Goal: Transaction & Acquisition: Purchase product/service

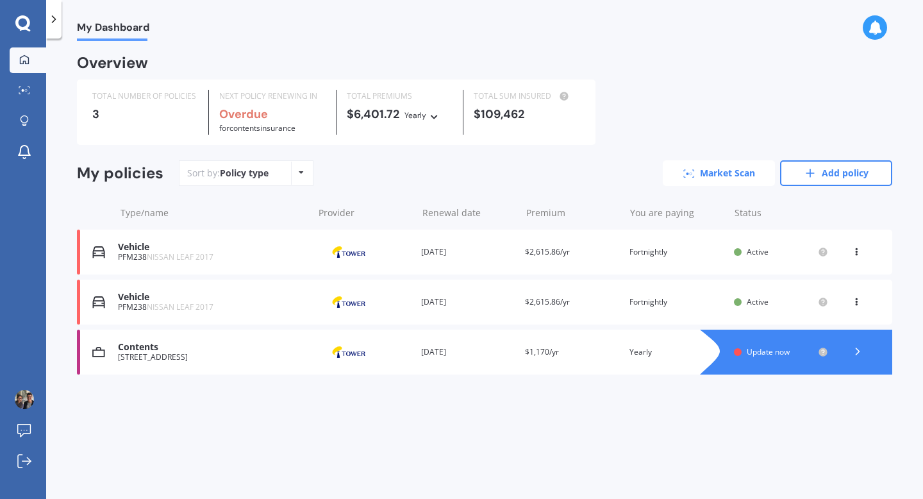
click at [748, 172] on link "Market Scan" at bounding box center [719, 173] width 112 height 26
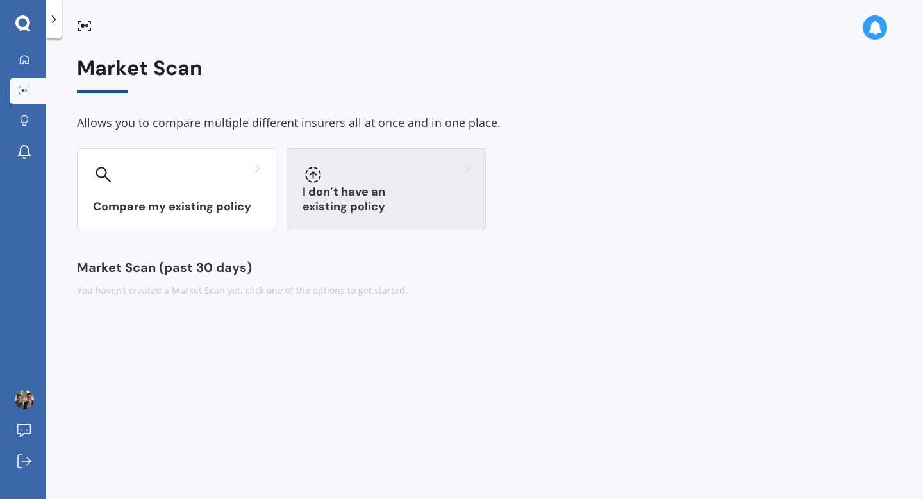
click at [381, 194] on div "I don’t have an existing policy" at bounding box center [386, 189] width 199 height 82
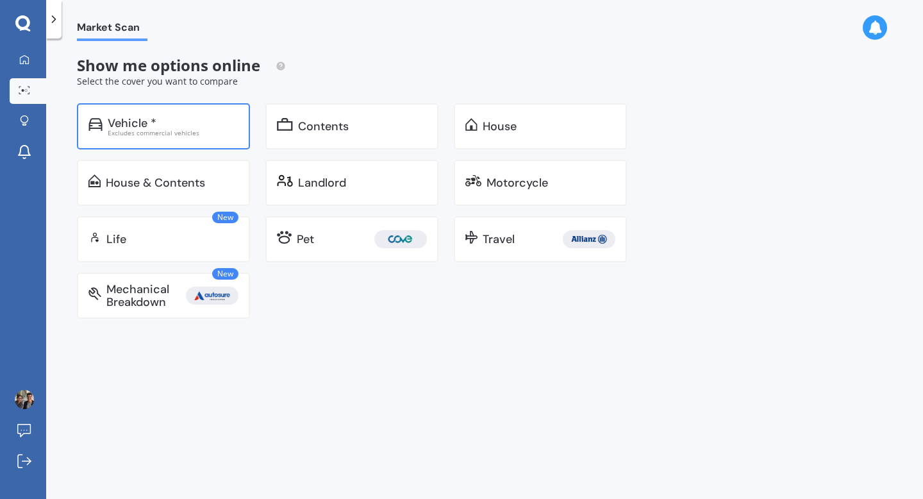
click at [186, 137] on div "Vehicle * Excludes commercial vehicles" at bounding box center [163, 126] width 173 height 46
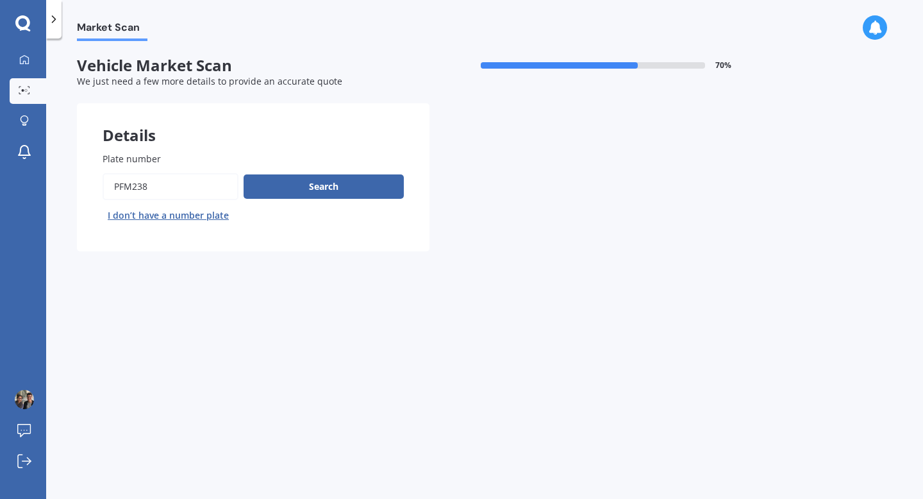
click at [193, 187] on input "Plate number" at bounding box center [171, 186] width 136 height 27
type input "RFC108"
click at [0, 0] on button "Next" at bounding box center [0, 0] width 0 height 0
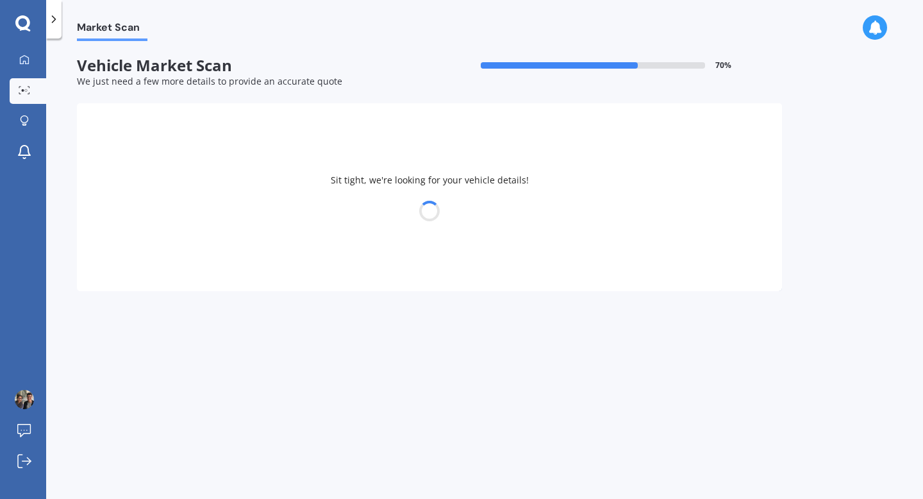
select select "TOYOTA"
select select "AQUA"
select select "23"
select select "09"
select select "1997"
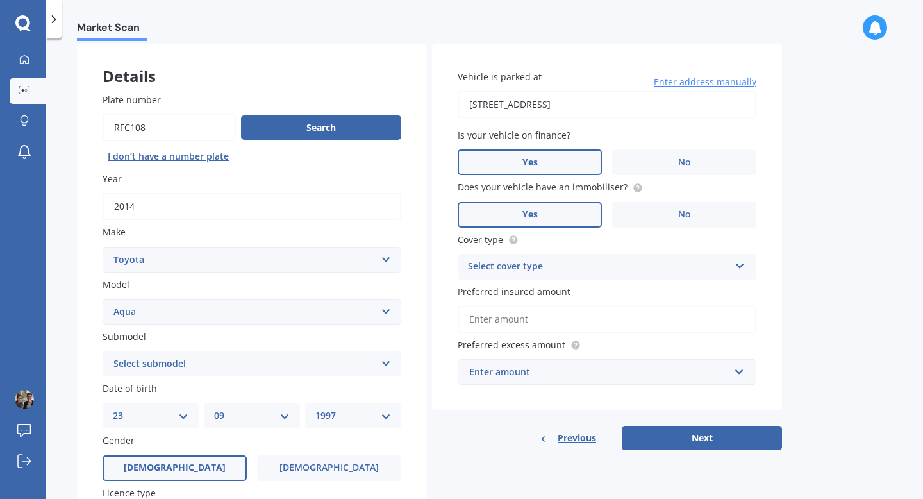
scroll to position [62, 0]
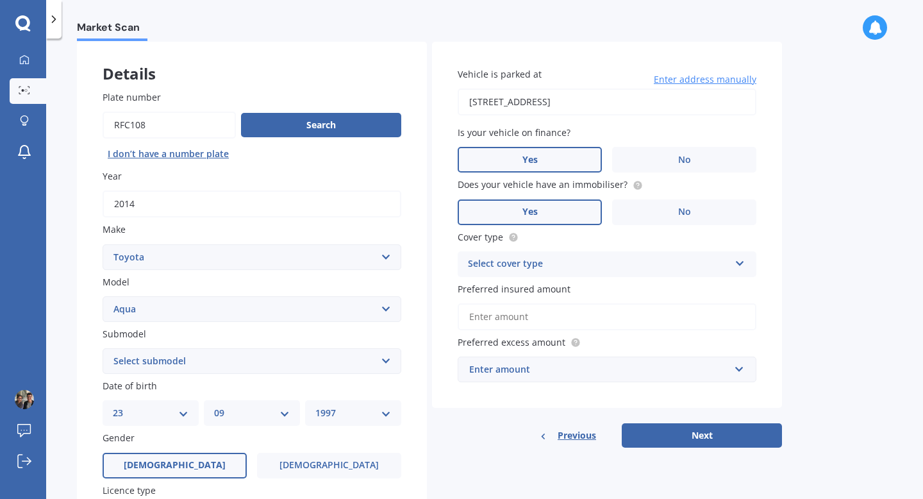
click at [310, 361] on select "Select submodel Hatchback Hybrid" at bounding box center [252, 361] width 299 height 26
select select "HYBRID"
click at [103, 349] on select "Select submodel Hatchback Hybrid" at bounding box center [252, 361] width 299 height 26
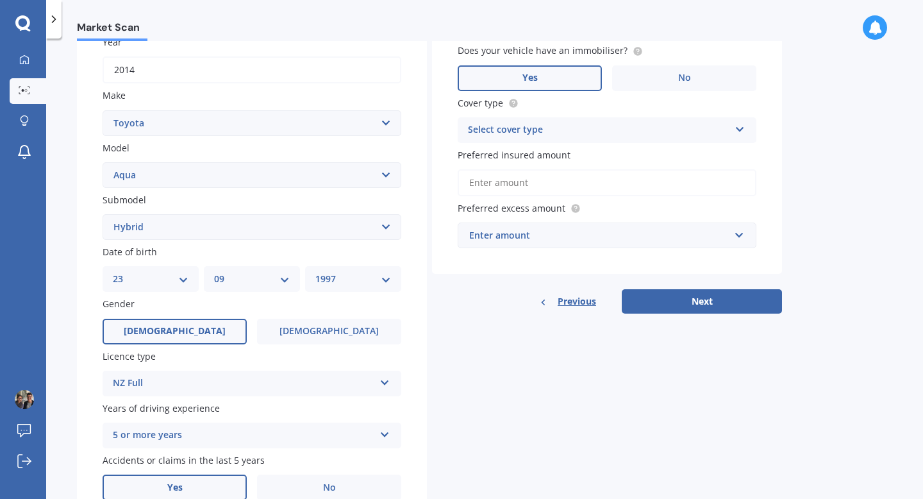
scroll to position [0, 0]
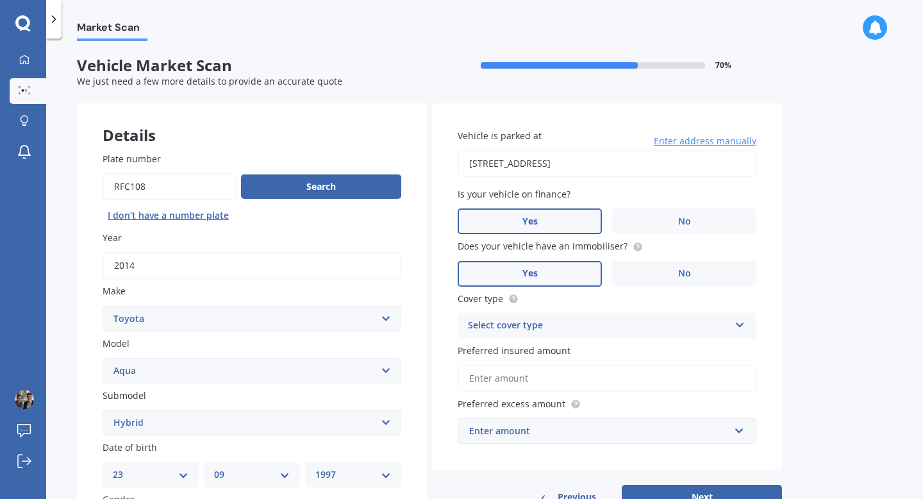
drag, startPoint x: 666, startPoint y: 216, endPoint x: 661, endPoint y: 257, distance: 41.3
click at [666, 216] on label "No" at bounding box center [684, 221] width 144 height 26
click at [0, 0] on input "No" at bounding box center [0, 0] width 0 height 0
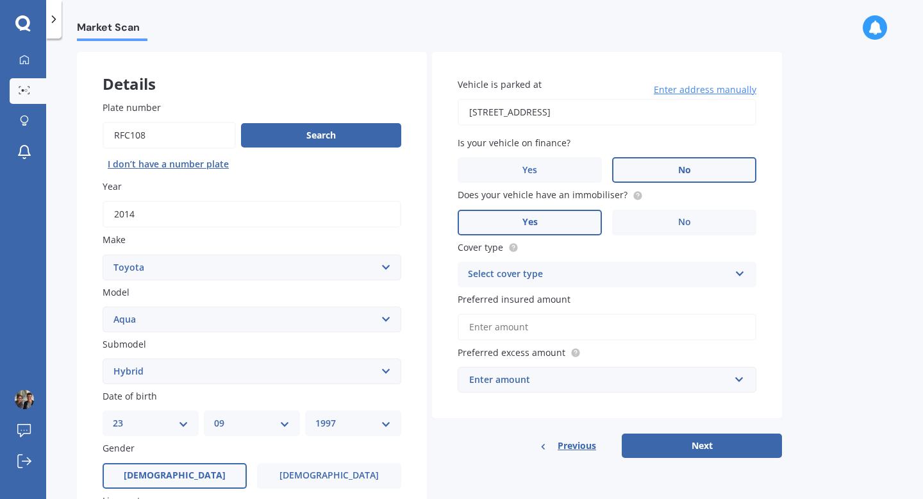
scroll to position [69, 0]
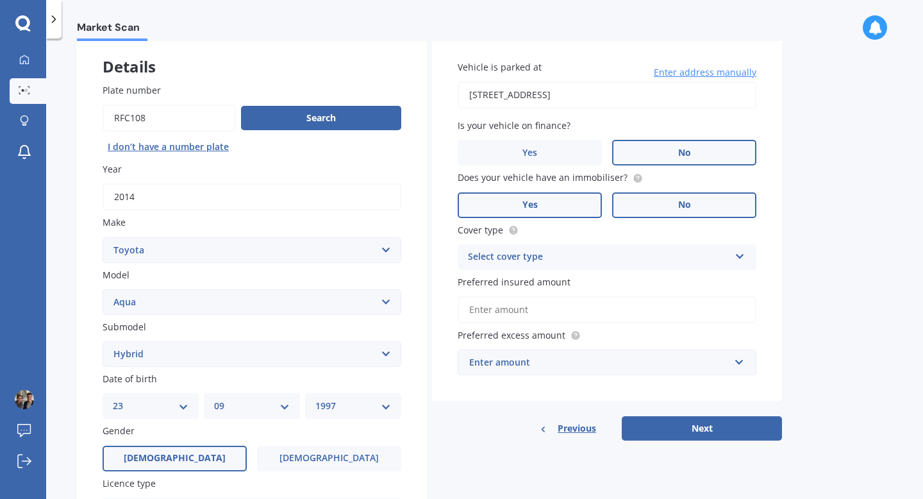
click at [657, 210] on label "No" at bounding box center [684, 205] width 144 height 26
click at [0, 0] on input "No" at bounding box center [0, 0] width 0 height 0
click at [554, 200] on label "Yes" at bounding box center [530, 205] width 144 height 26
click at [0, 0] on input "Yes" at bounding box center [0, 0] width 0 height 0
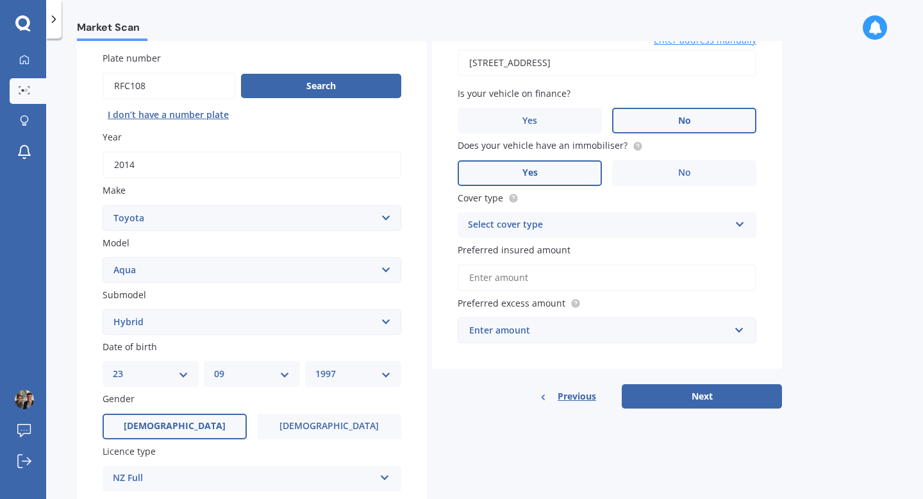
scroll to position [104, 0]
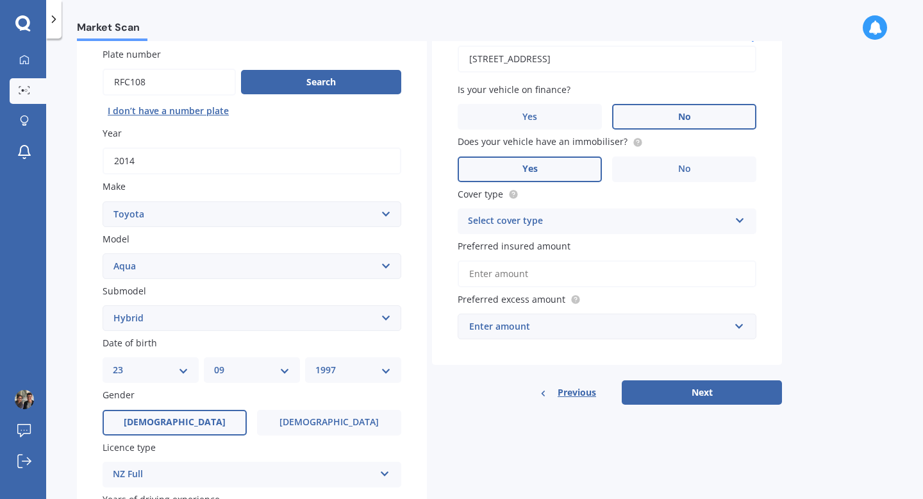
click at [556, 226] on div "Select cover type" at bounding box center [599, 220] width 262 height 15
click at [529, 250] on span "Comprehensive" at bounding box center [503, 246] width 68 height 12
drag, startPoint x: 496, startPoint y: 274, endPoint x: 501, endPoint y: 281, distance: 8.7
click at [497, 274] on input "Preferred insured amount" at bounding box center [607, 273] width 299 height 27
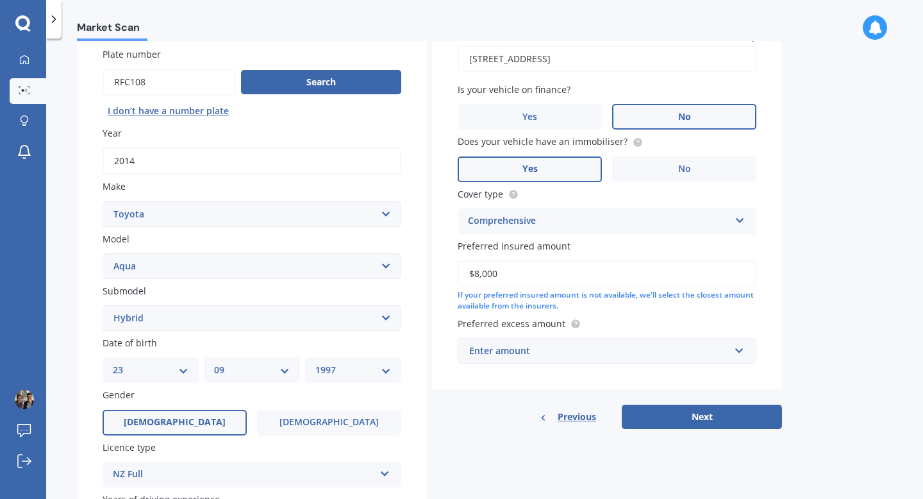
type input "$8,000"
click at [603, 356] on div "Enter amount" at bounding box center [599, 351] width 260 height 14
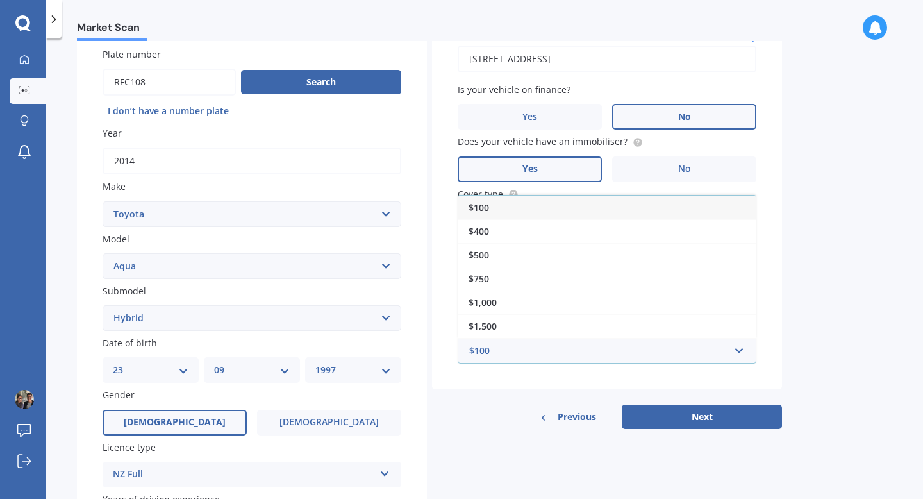
drag, startPoint x: 525, startPoint y: 254, endPoint x: 576, endPoint y: 349, distance: 107.3
click at [525, 255] on div "$500" at bounding box center [606, 255] width 297 height 24
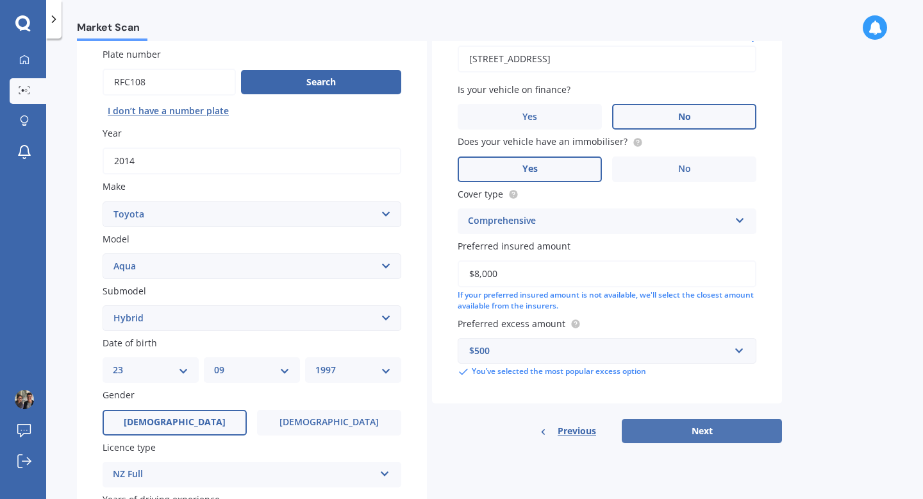
click at [672, 431] on button "Next" at bounding box center [702, 431] width 160 height 24
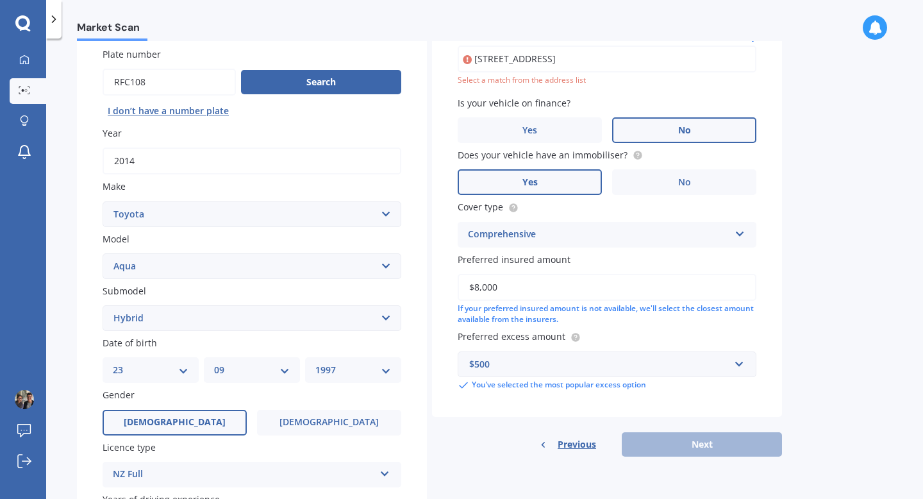
click at [668, 59] on input "[STREET_ADDRESS]" at bounding box center [607, 59] width 299 height 27
type input "[STREET_ADDRESS]"
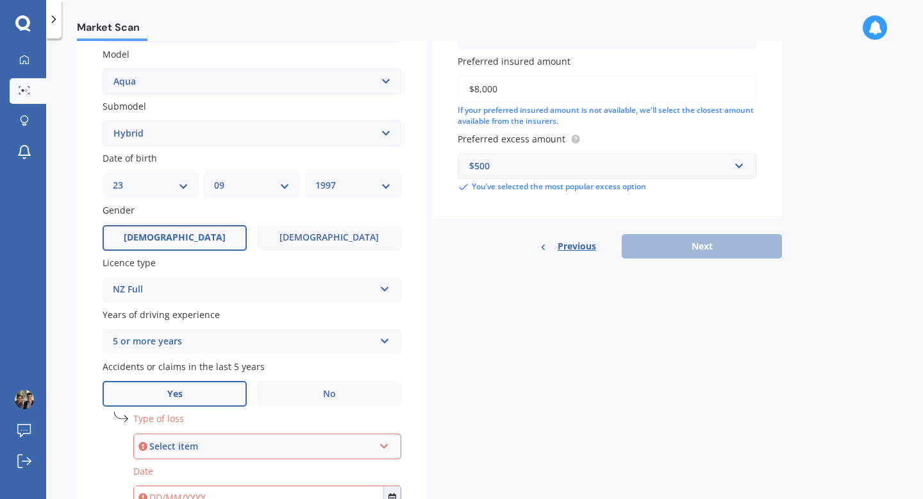
scroll to position [399, 0]
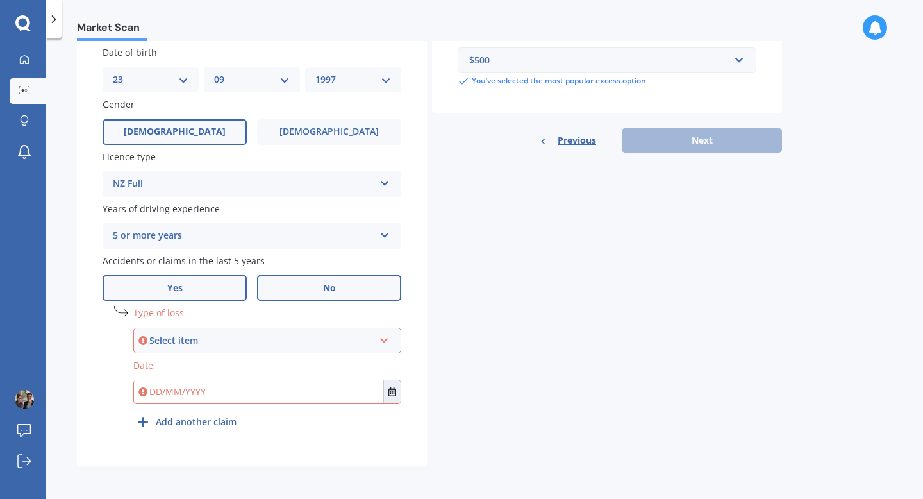
click at [309, 285] on label "No" at bounding box center [329, 288] width 144 height 26
click at [0, 0] on input "No" at bounding box center [0, 0] width 0 height 0
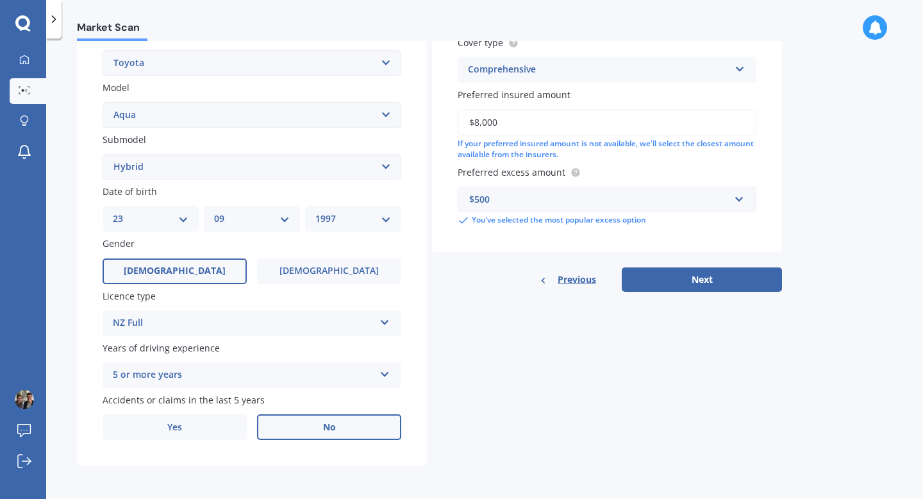
scroll to position [259, 0]
click at [695, 284] on button "Next" at bounding box center [702, 279] width 160 height 24
select select "23"
select select "09"
select select "1997"
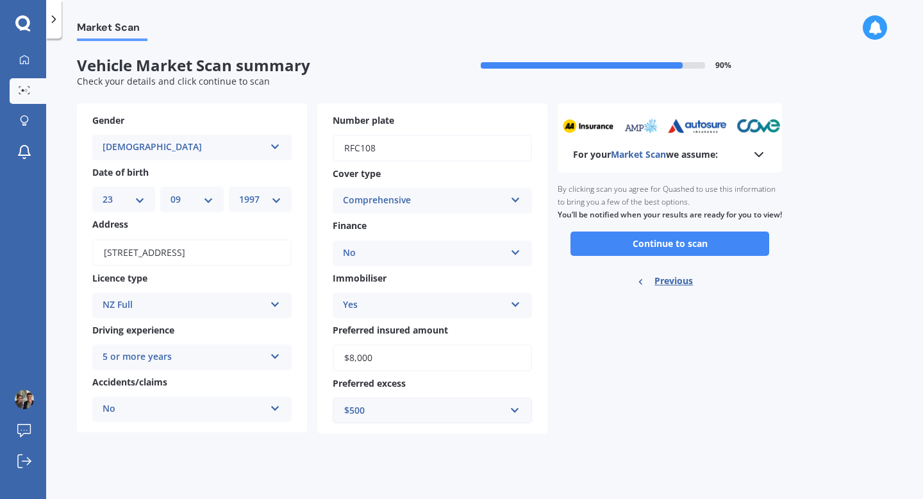
scroll to position [0, 0]
click at [638, 253] on button "Continue to scan" at bounding box center [669, 243] width 199 height 24
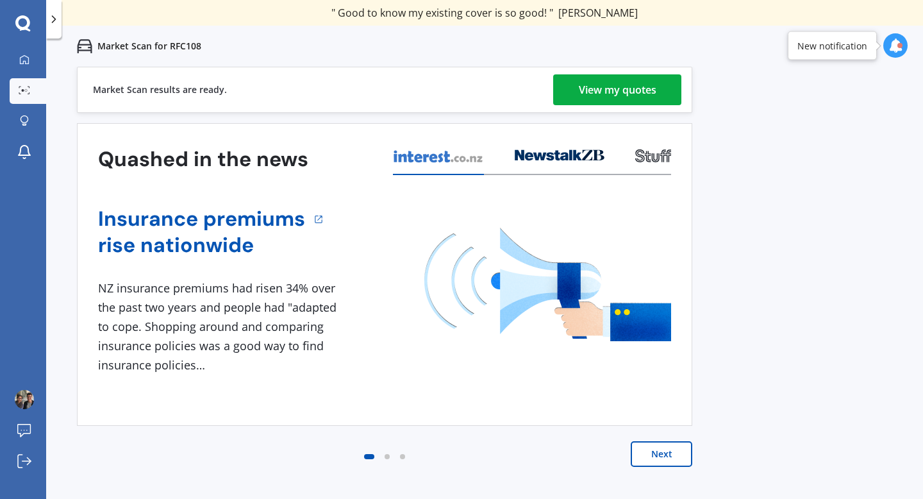
click at [613, 82] on div "View my quotes" at bounding box center [618, 89] width 78 height 31
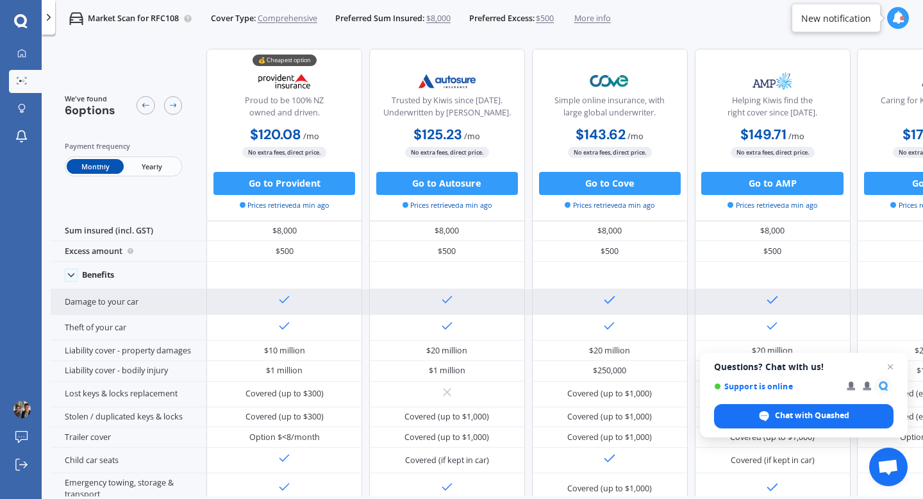
scroll to position [35, 0]
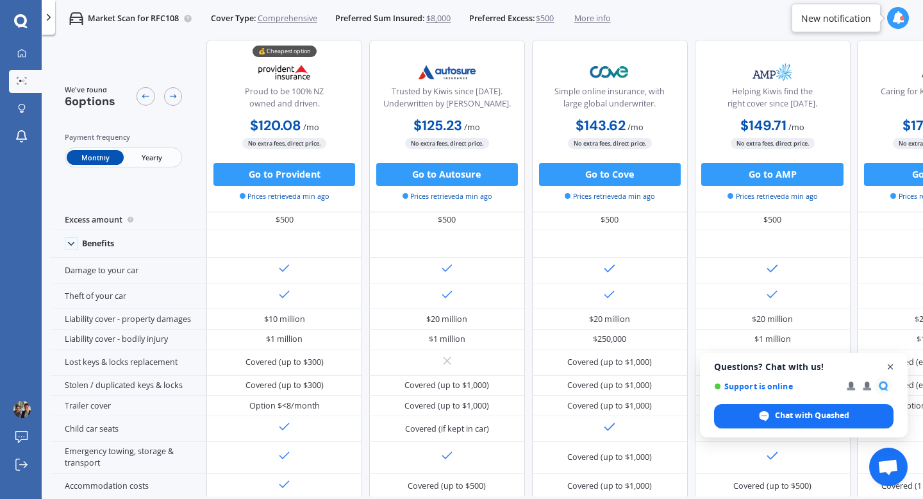
click at [893, 365] on span "Open chat" at bounding box center [891, 367] width 16 height 16
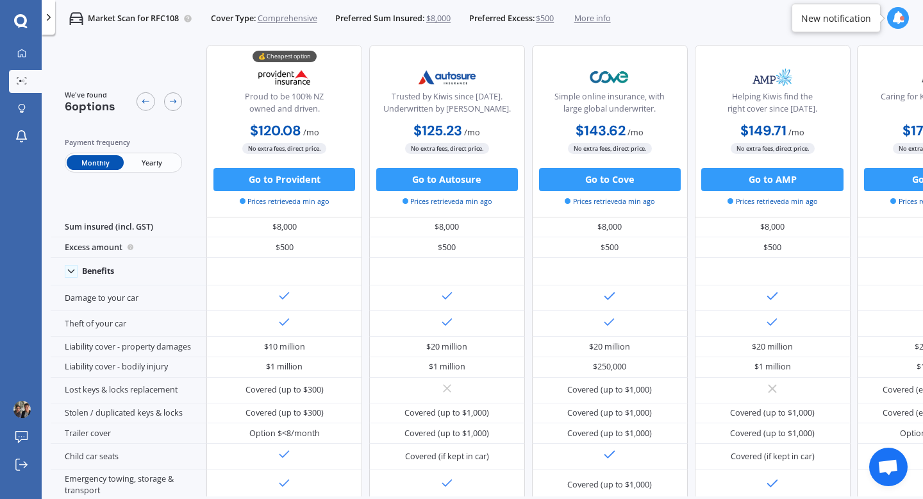
scroll to position [0, 0]
